Goal: Complete application form

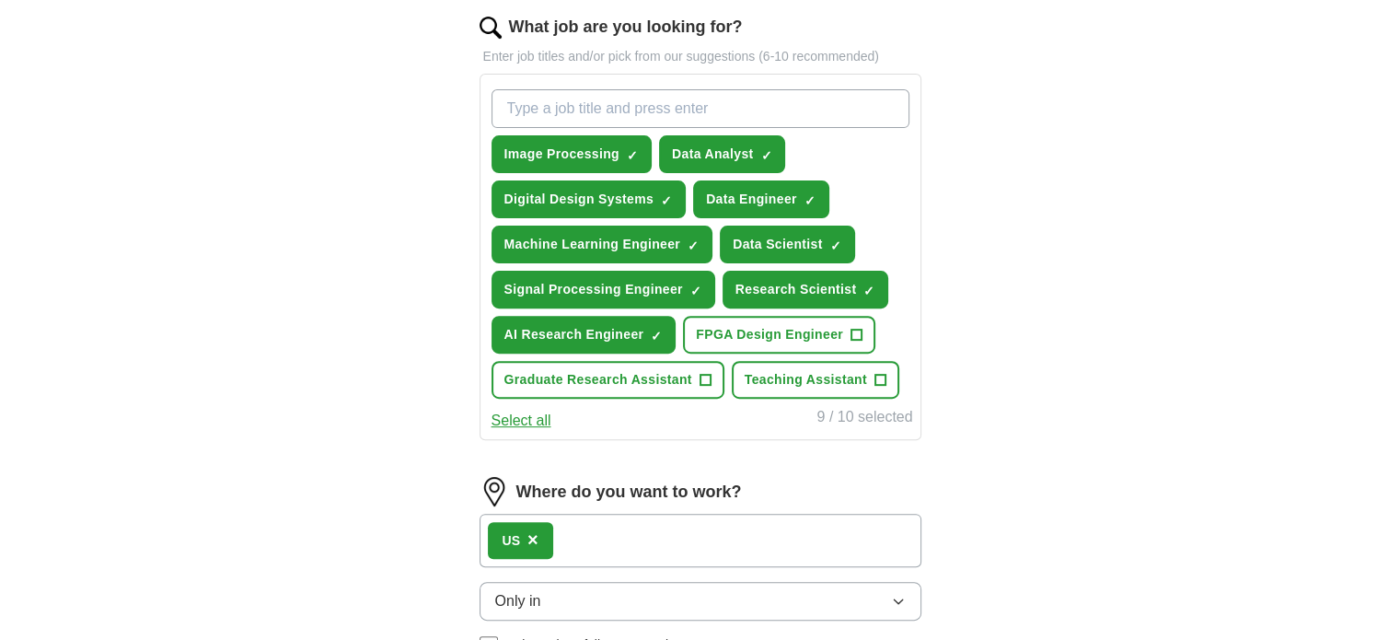
scroll to position [607, 0]
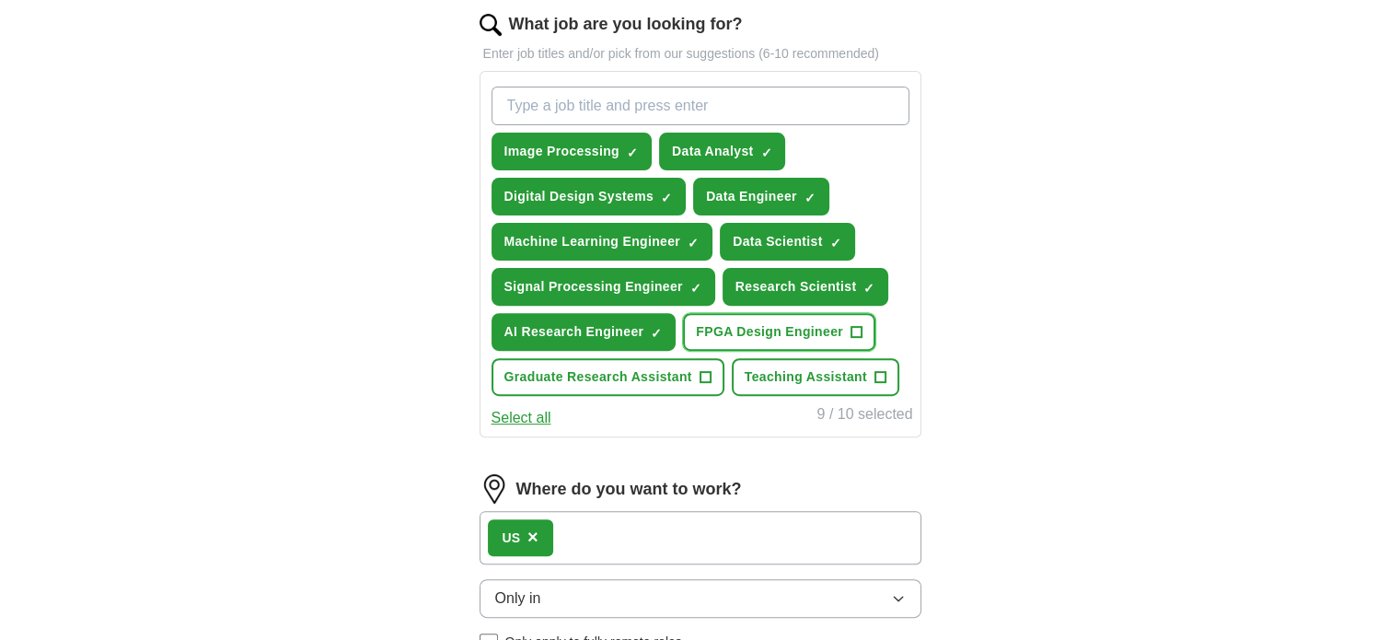
click at [848, 328] on button "FPGA Design Engineer +" at bounding box center [779, 332] width 192 height 38
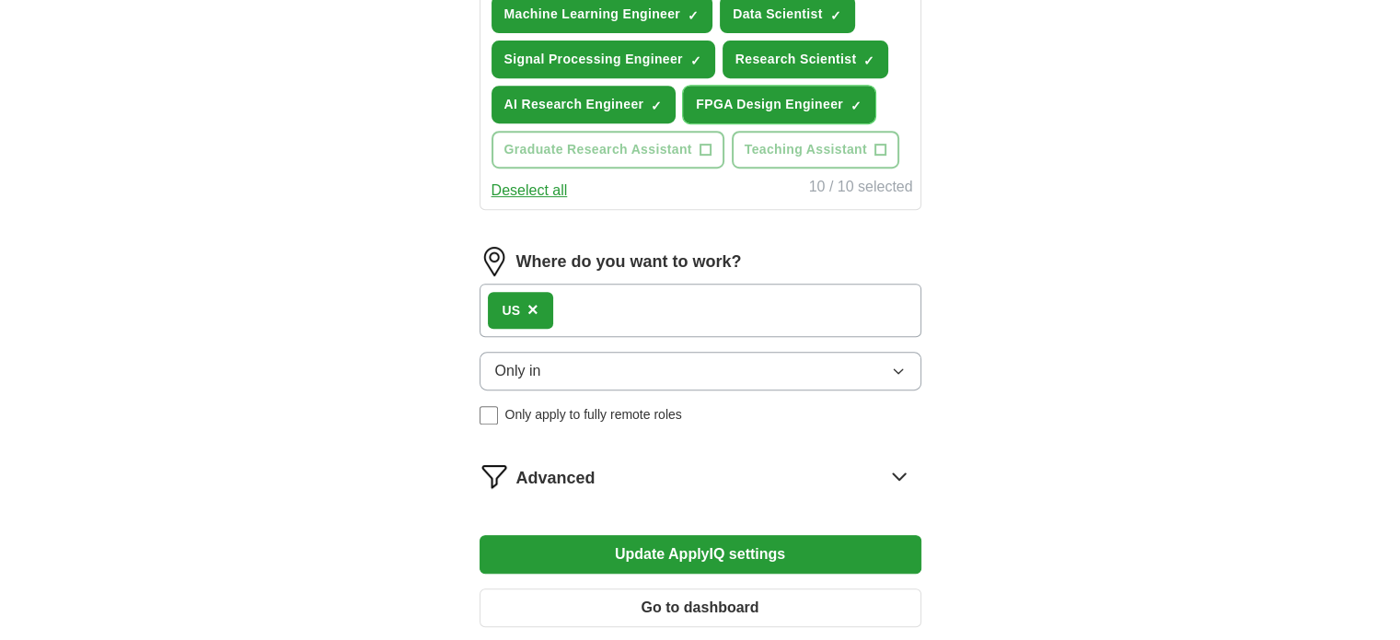
scroll to position [832, 0]
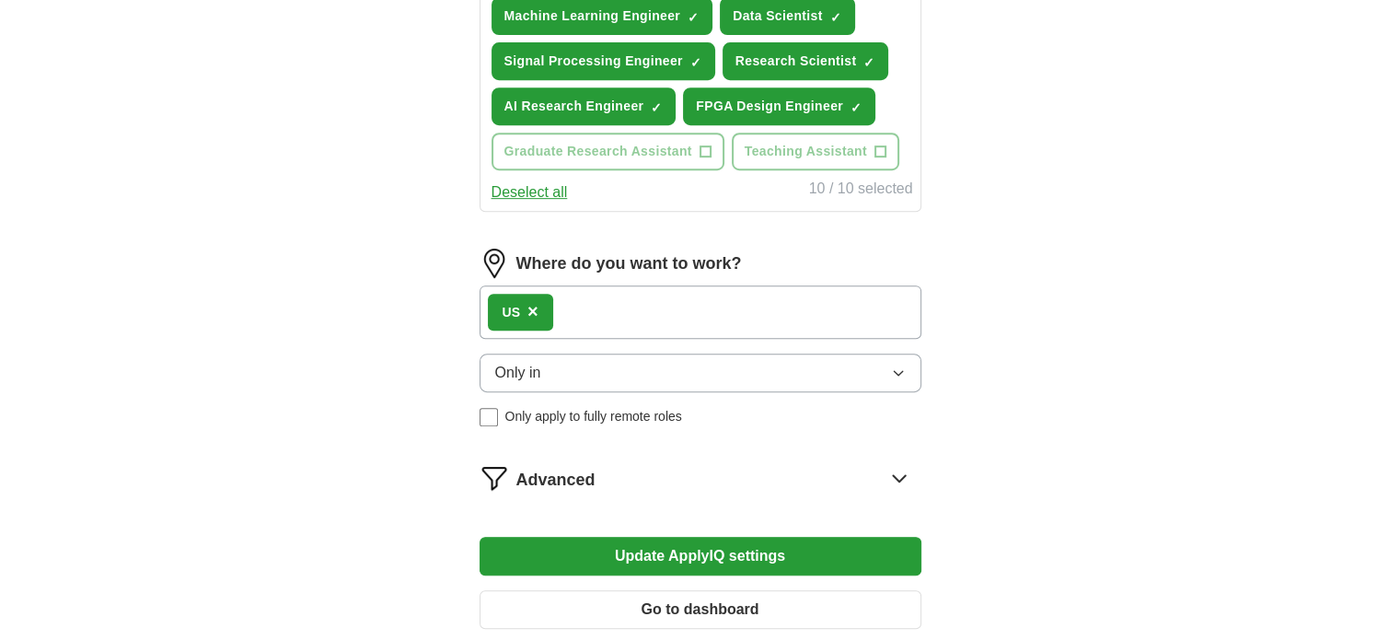
click at [622, 380] on button "Only in" at bounding box center [701, 373] width 442 height 39
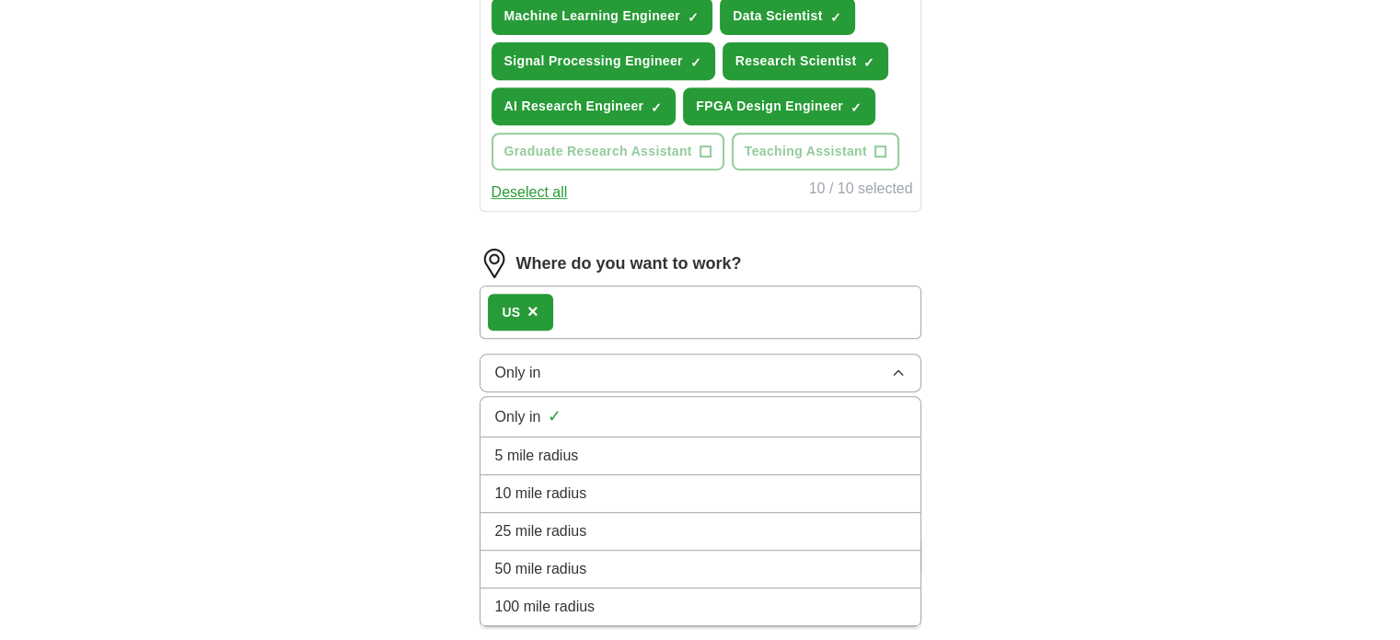
click at [622, 380] on button "Only in" at bounding box center [701, 373] width 442 height 39
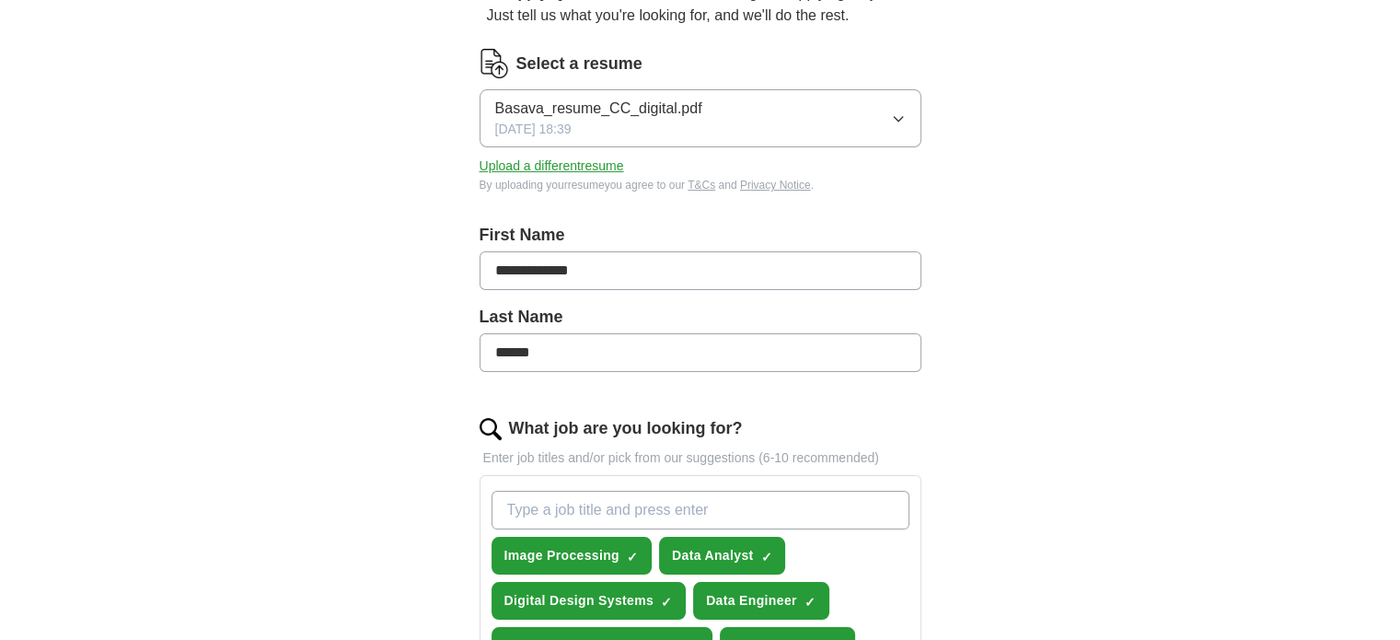
scroll to position [197, 0]
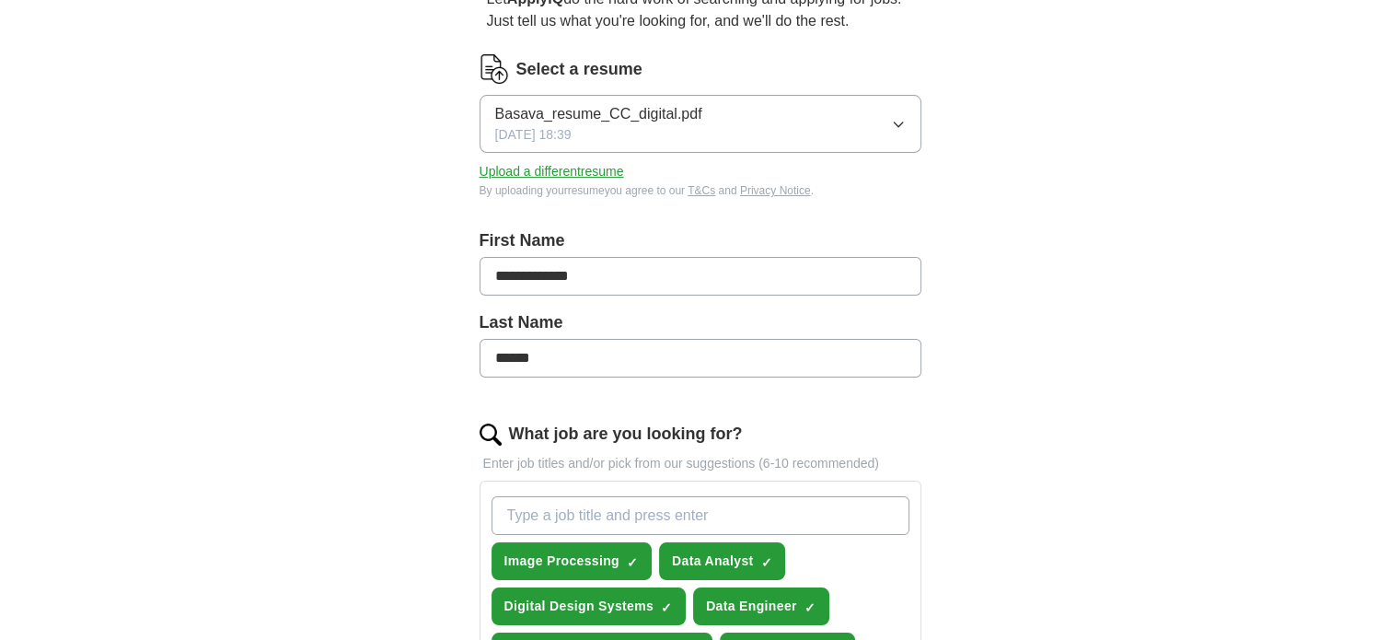
click at [569, 168] on button "Upload a different resume" at bounding box center [552, 171] width 145 height 19
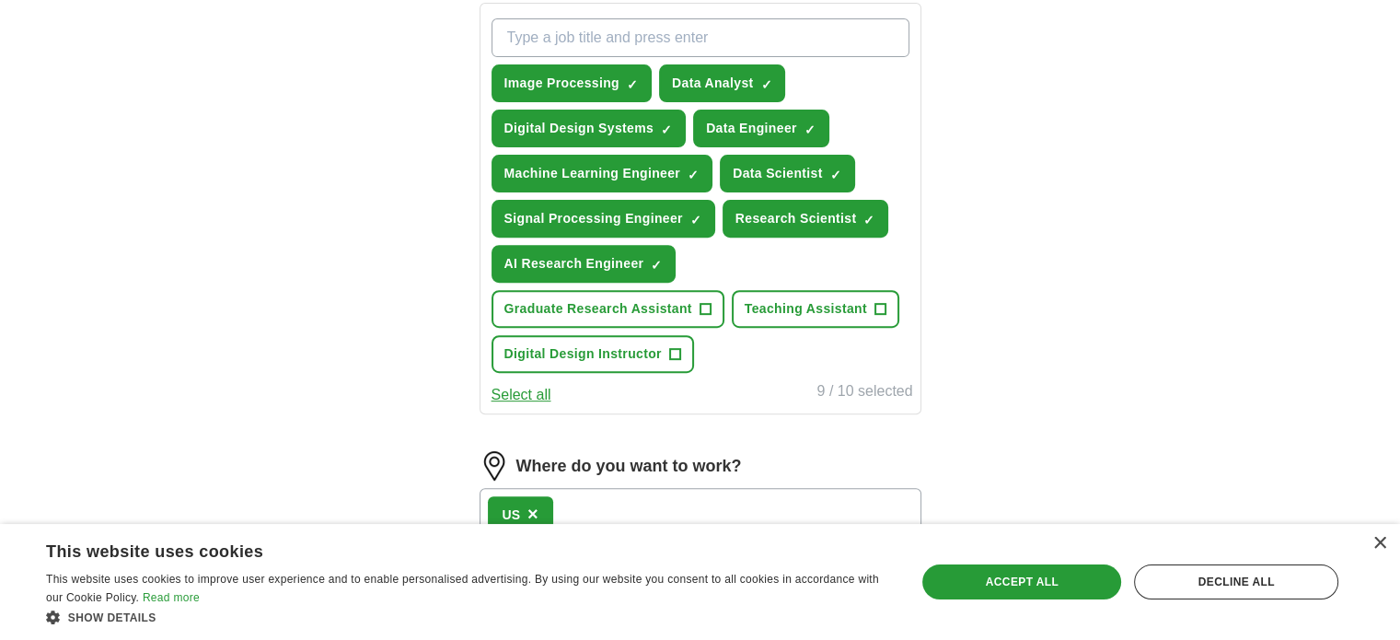
scroll to position [676, 0]
click at [556, 44] on input "What job are you looking for?" at bounding box center [701, 36] width 418 height 39
type input "FPGA"
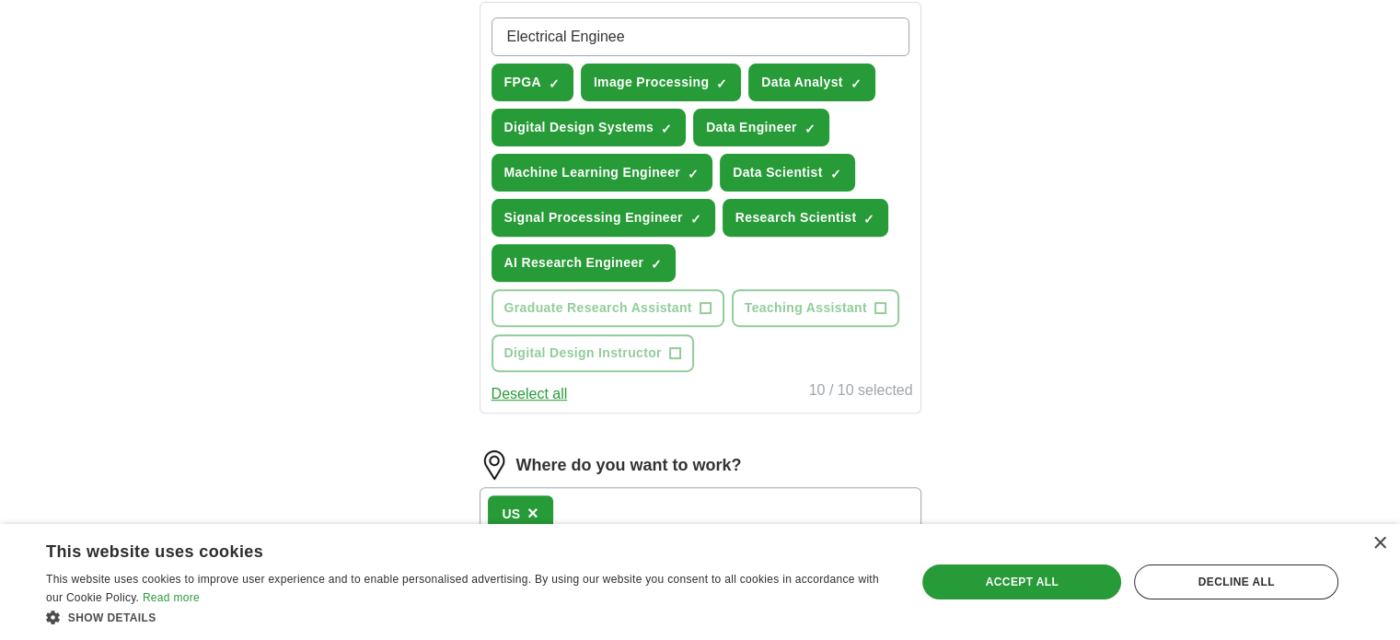
type input "Electrical Engineer"
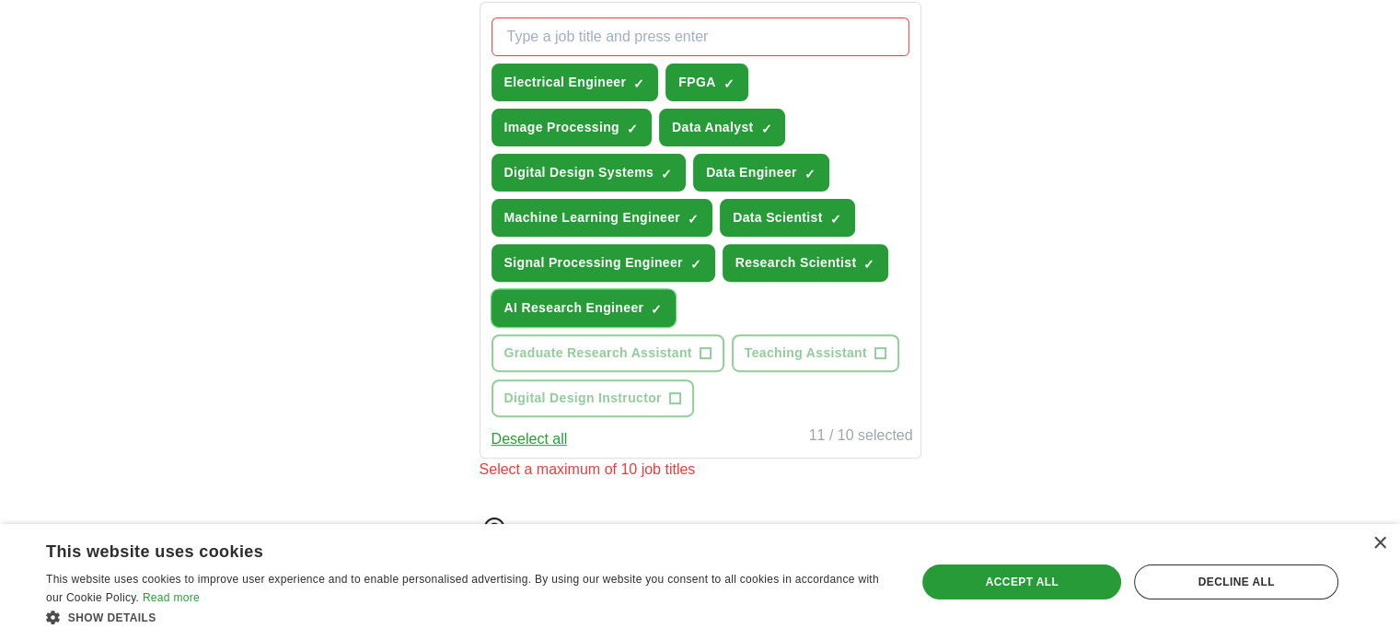
click at [0, 0] on span "×" at bounding box center [0, 0] width 0 height 0
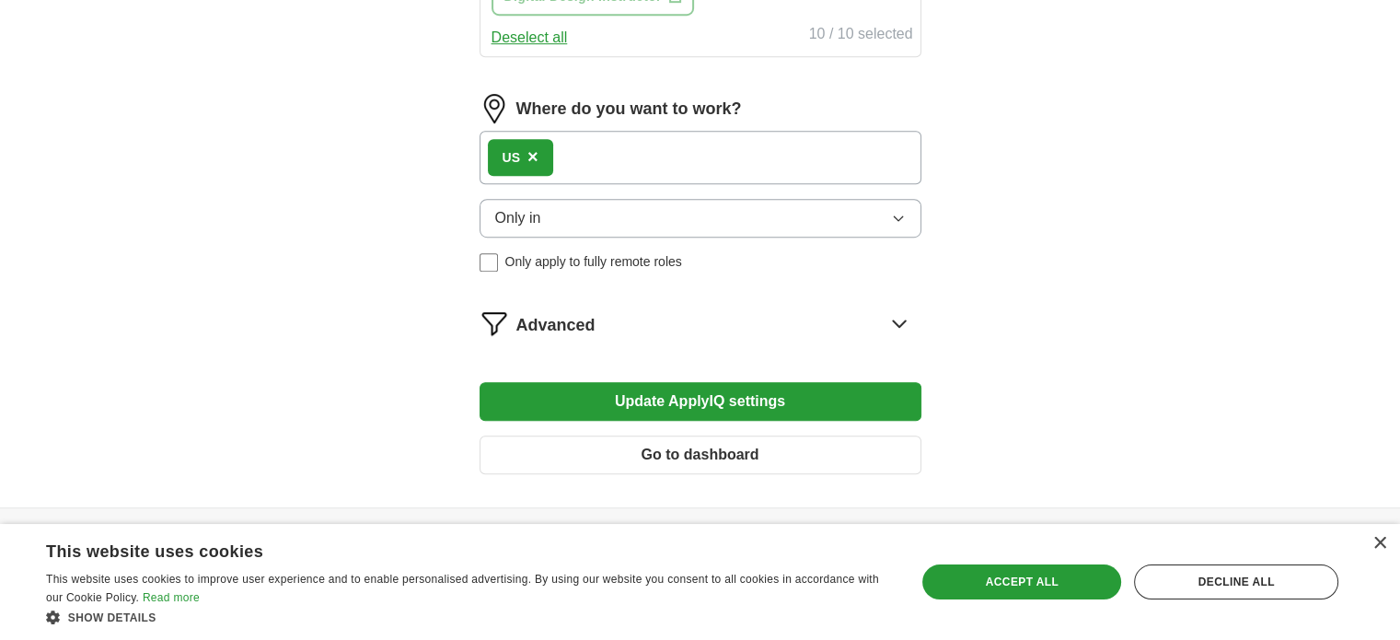
scroll to position [1120, 0]
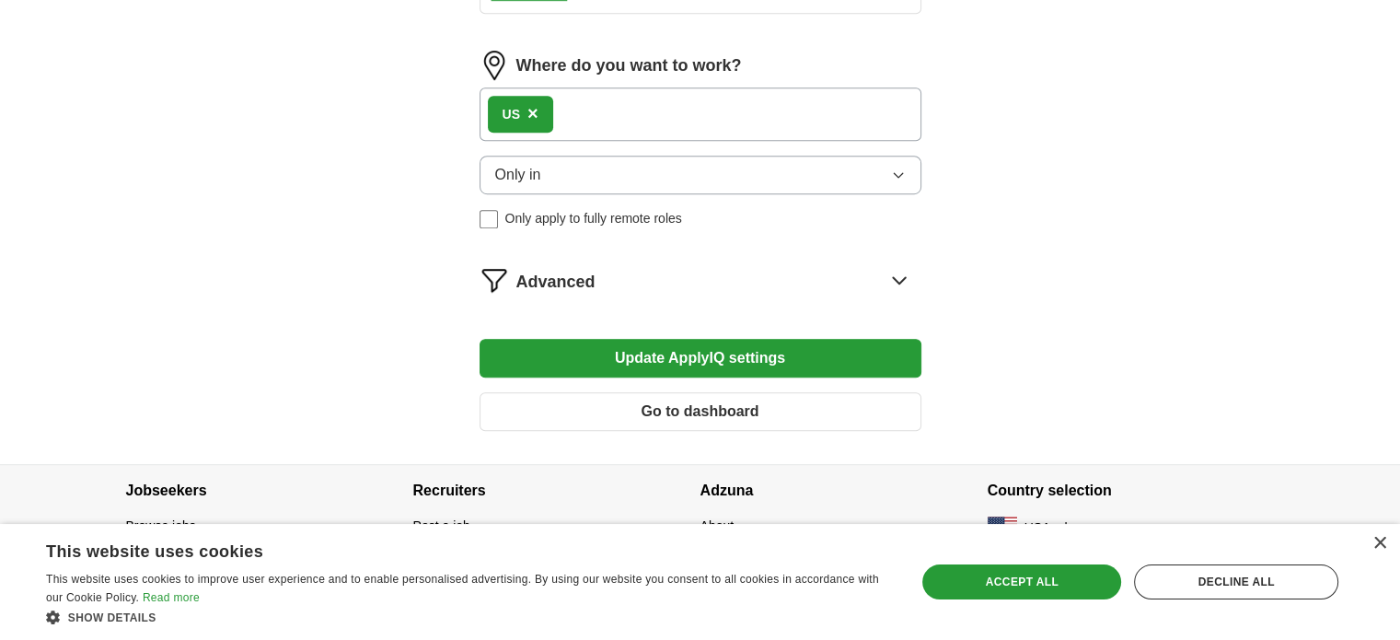
click at [707, 354] on button "Update ApplyIQ settings" at bounding box center [701, 358] width 442 height 39
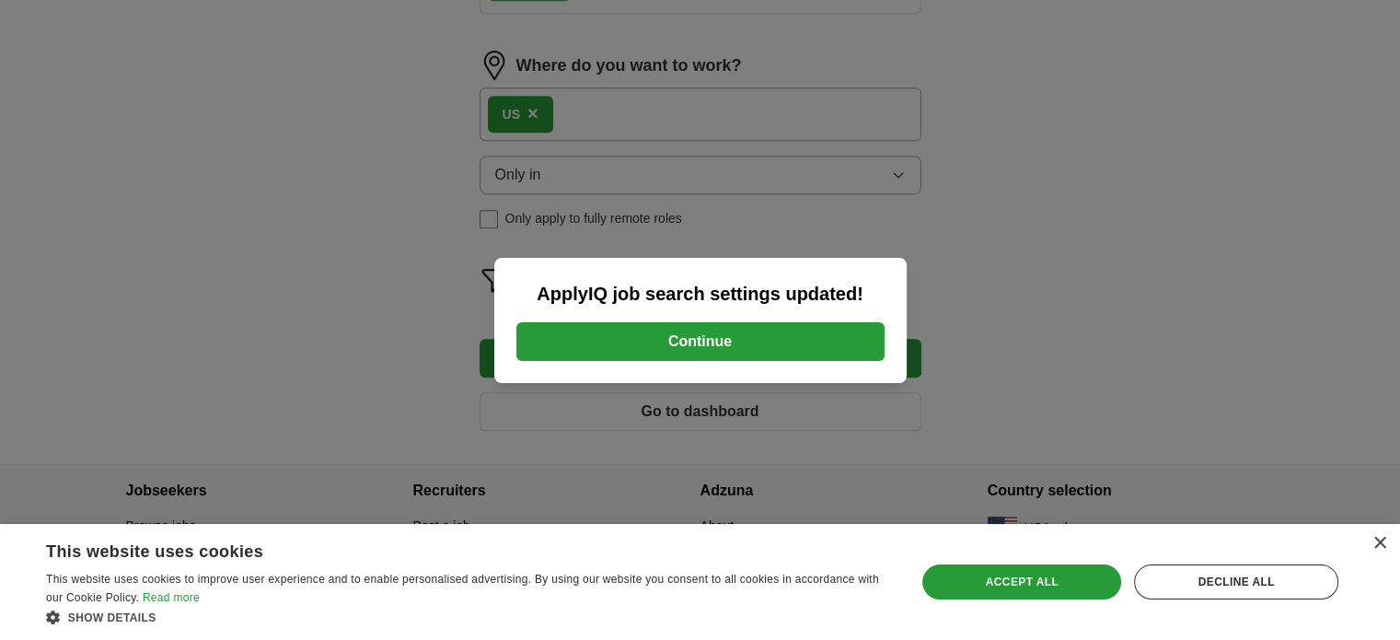
click at [751, 349] on button "Continue" at bounding box center [700, 341] width 368 height 39
